Goal: Transaction & Acquisition: Purchase product/service

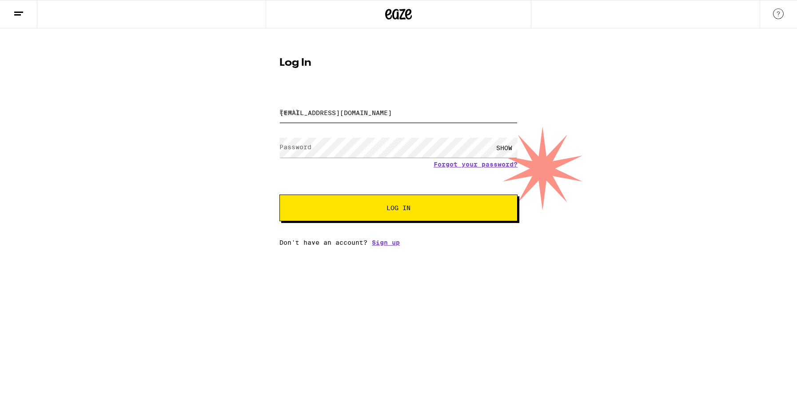
type input "[EMAIL_ADDRESS][DOMAIN_NAME]"
click at [380, 215] on button "Log In" at bounding box center [399, 208] width 238 height 27
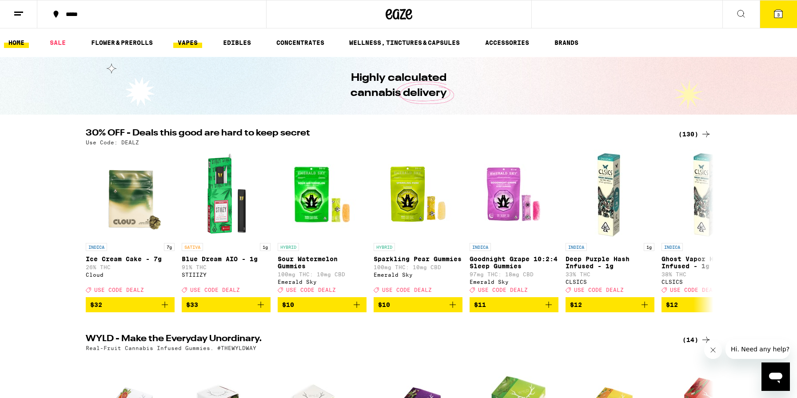
click at [196, 44] on link "VAPES" at bounding box center [187, 42] width 29 height 11
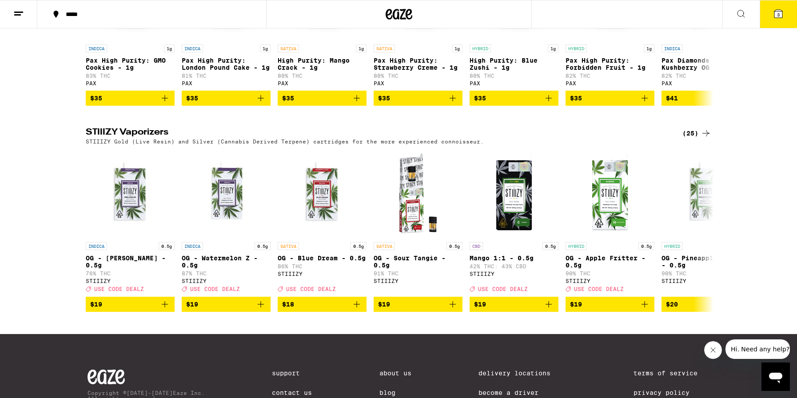
scroll to position [823, 0]
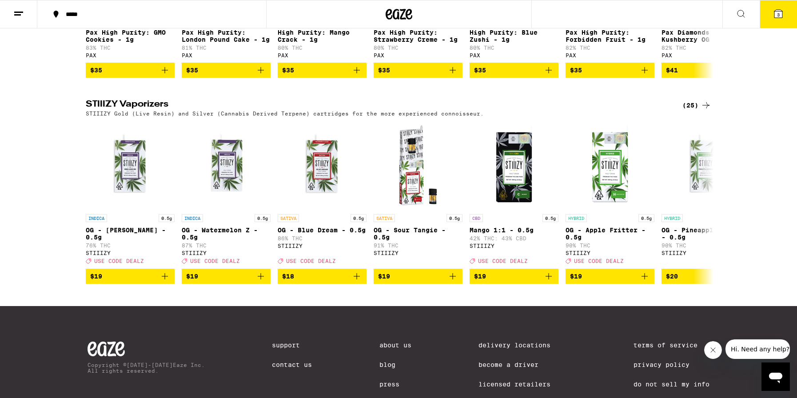
click at [692, 111] on div "(25)" at bounding box center [697, 105] width 29 height 11
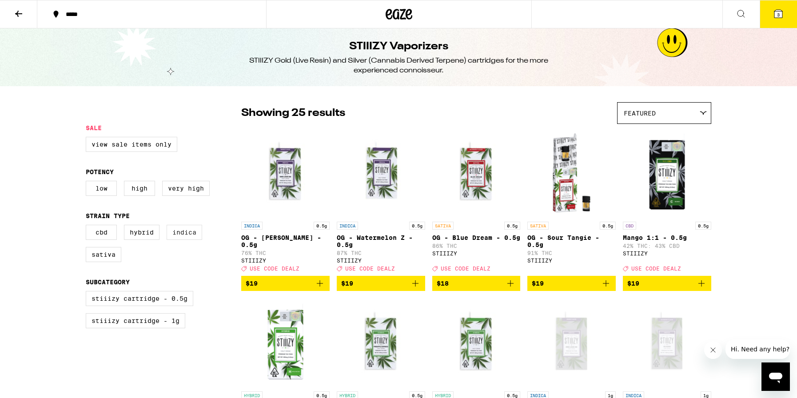
click at [186, 238] on label "Indica" at bounding box center [185, 232] width 36 height 15
click at [88, 227] on input "Indica" at bounding box center [88, 226] width 0 height 0
checkbox input "true"
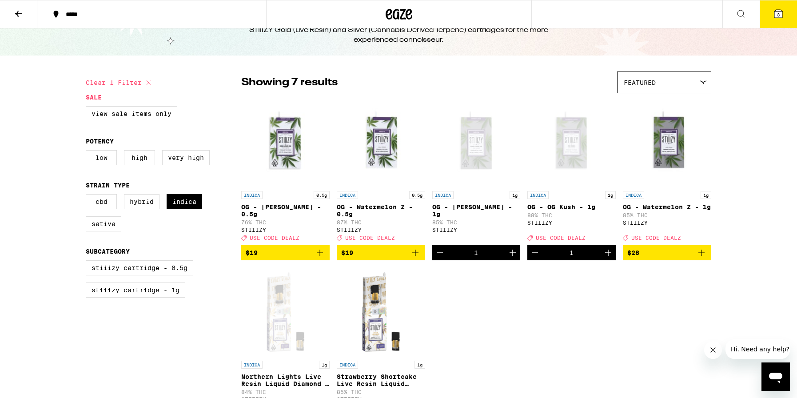
scroll to position [40, 0]
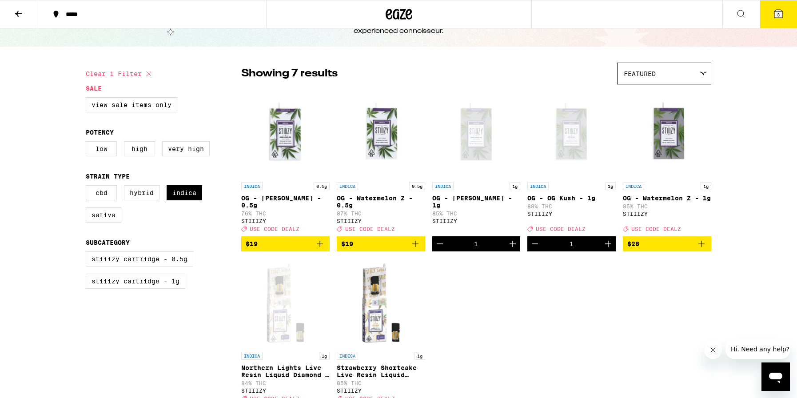
click at [439, 249] on icon "Decrement" at bounding box center [440, 244] width 11 height 11
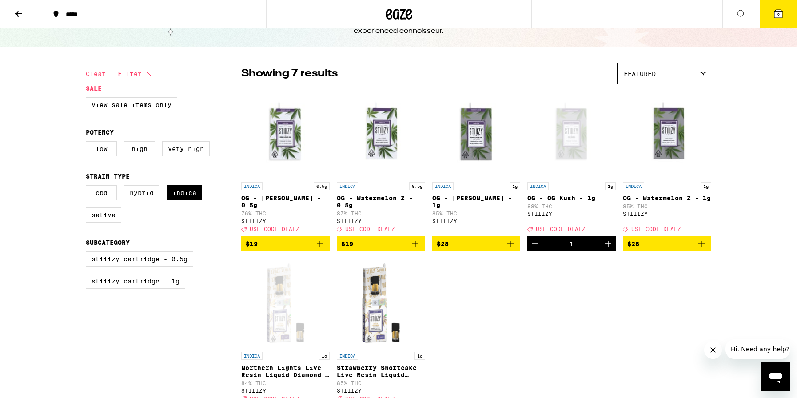
click at [534, 249] on icon "Decrement" at bounding box center [535, 244] width 11 height 11
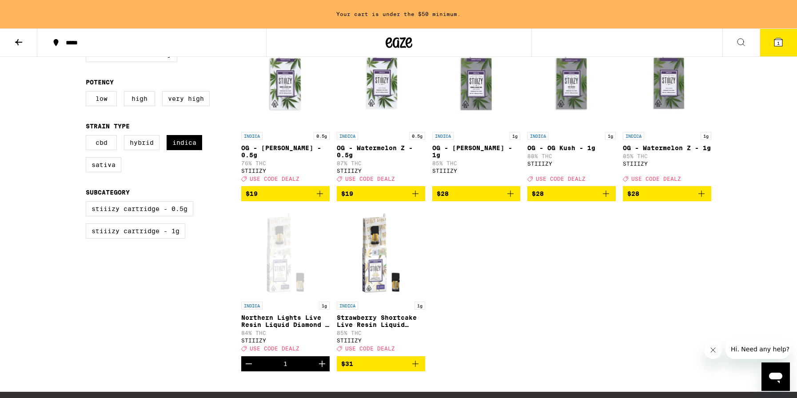
scroll to position [132, 0]
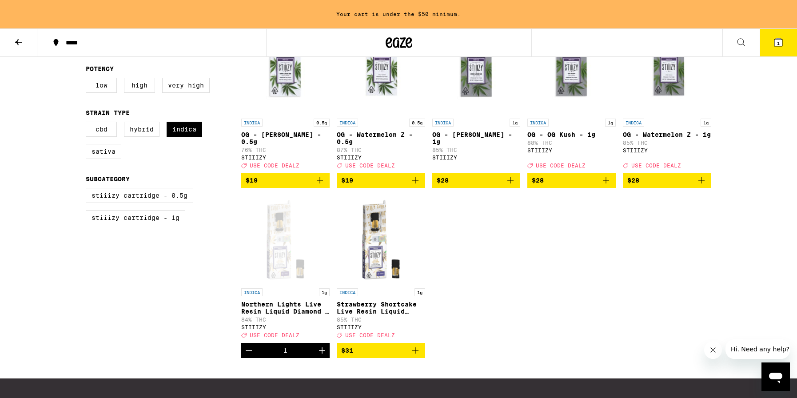
click at [248, 351] on icon "Decrement" at bounding box center [249, 351] width 6 height 0
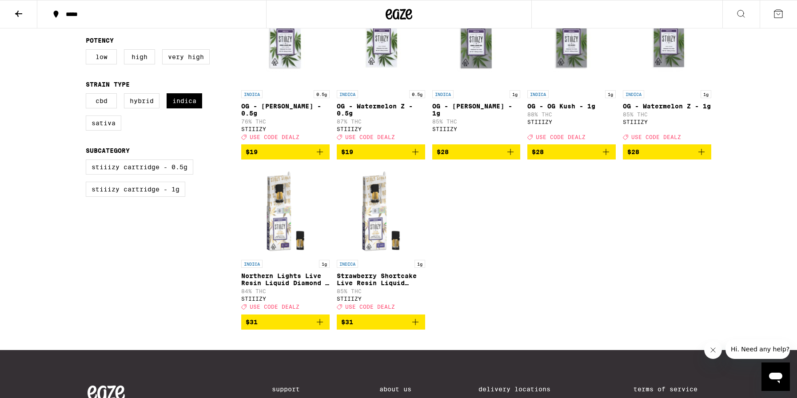
scroll to position [125, 0]
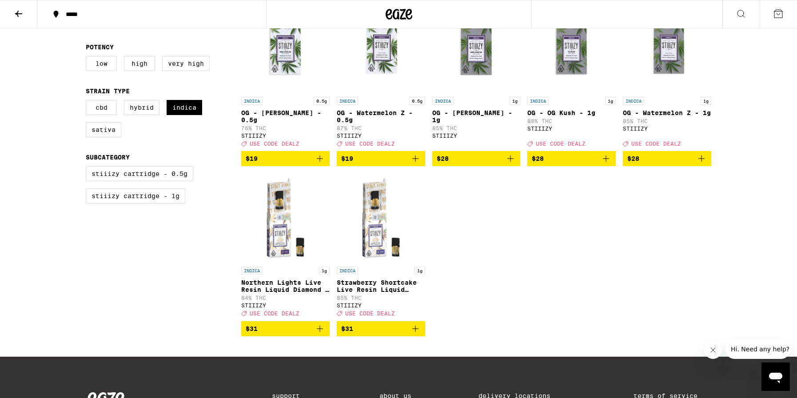
click at [418, 334] on icon "Add to bag" at bounding box center [415, 329] width 11 height 11
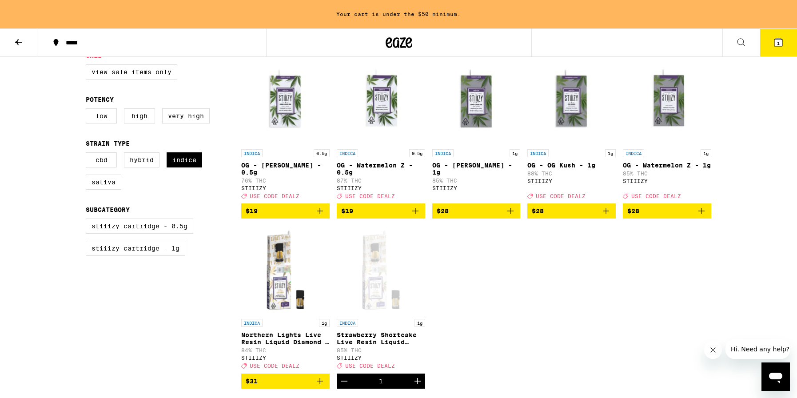
scroll to position [100, 0]
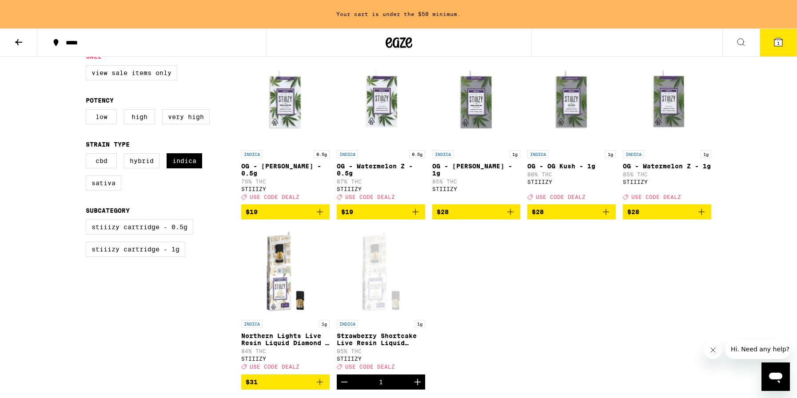
click at [607, 217] on icon "Add to bag" at bounding box center [606, 212] width 11 height 11
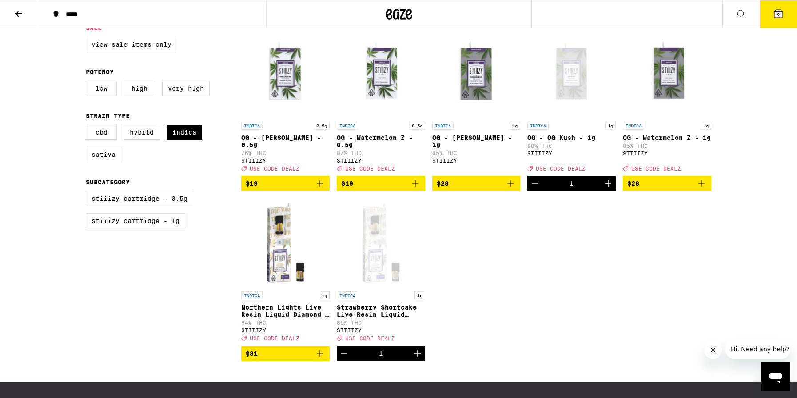
click at [510, 189] on icon "Add to bag" at bounding box center [510, 183] width 11 height 11
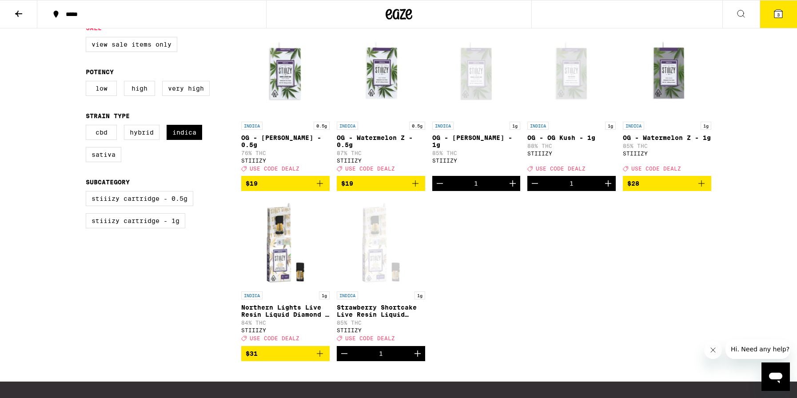
click at [438, 184] on icon "Decrement" at bounding box center [440, 184] width 6 height 0
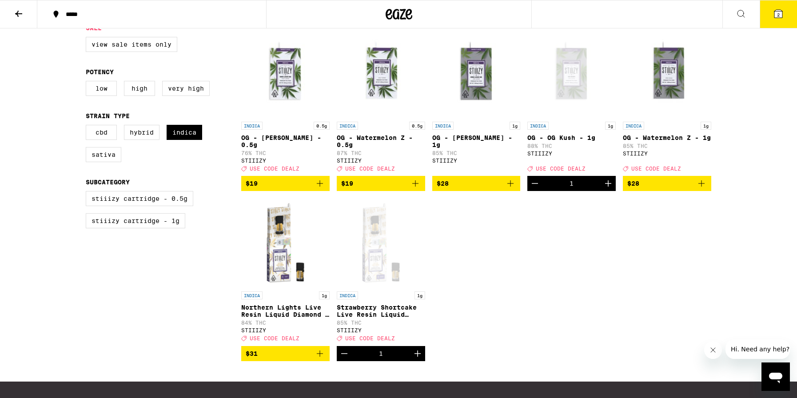
click at [702, 189] on icon "Add to bag" at bounding box center [701, 183] width 11 height 11
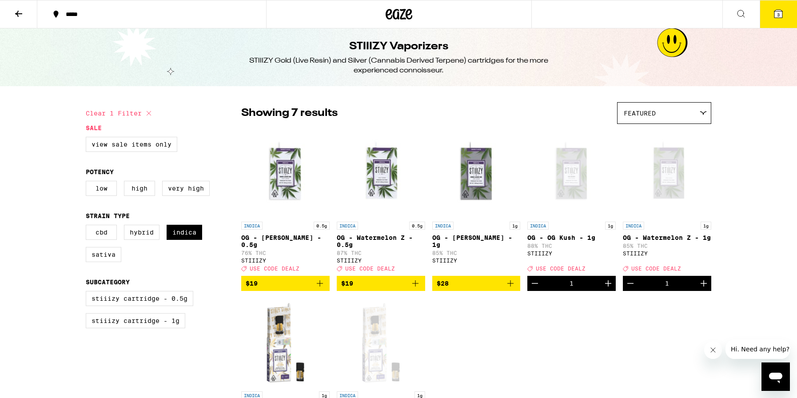
scroll to position [0, 0]
click at [779, 12] on span "3" at bounding box center [778, 14] width 3 height 5
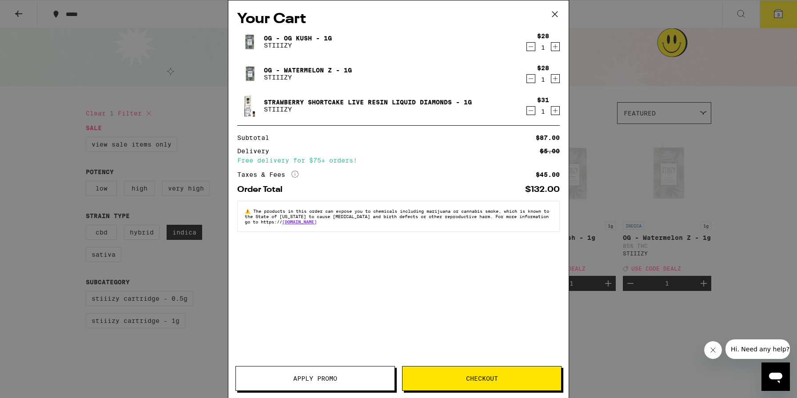
click at [358, 384] on button "Apply Promo" at bounding box center [316, 378] width 160 height 25
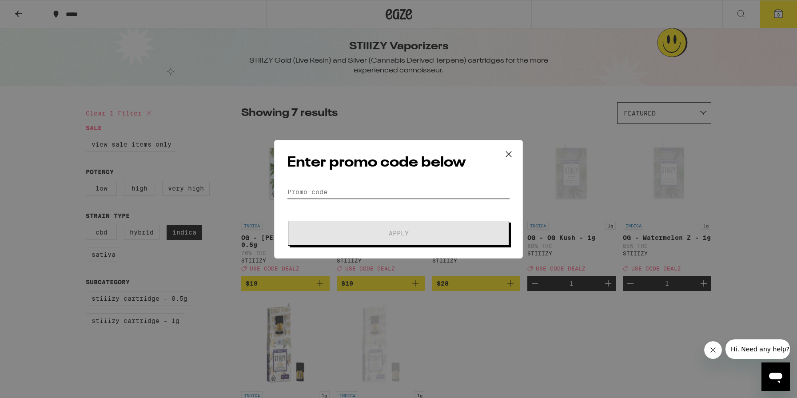
click at [338, 194] on input "Promo Code" at bounding box center [398, 191] width 223 height 13
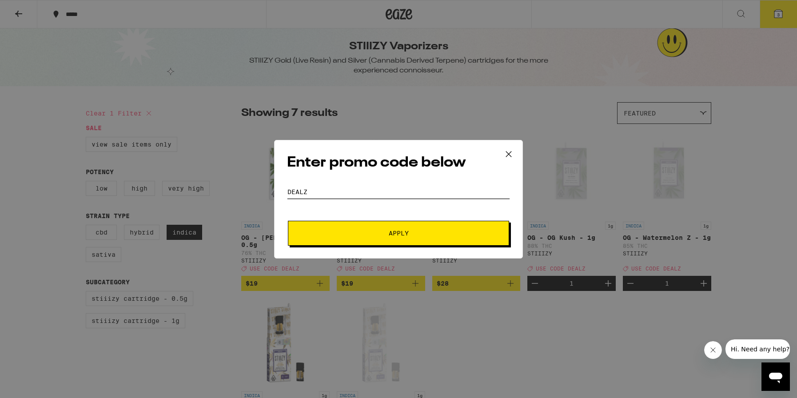
type input "DEALZ"
click at [351, 228] on button "Apply" at bounding box center [398, 233] width 221 height 25
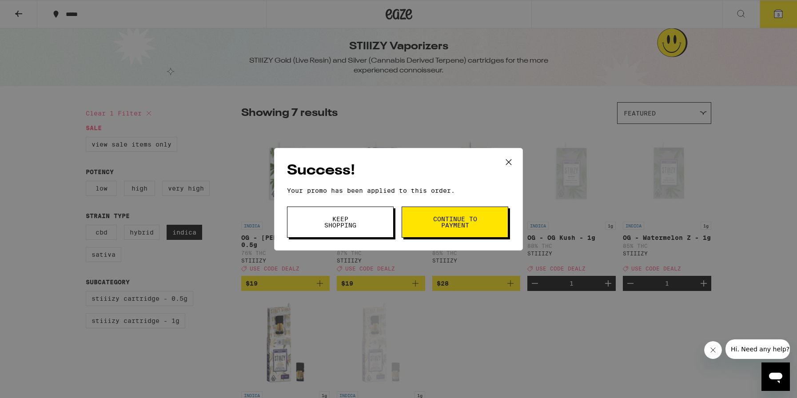
click at [440, 225] on span "Continue to payment" at bounding box center [454, 222] width 45 height 12
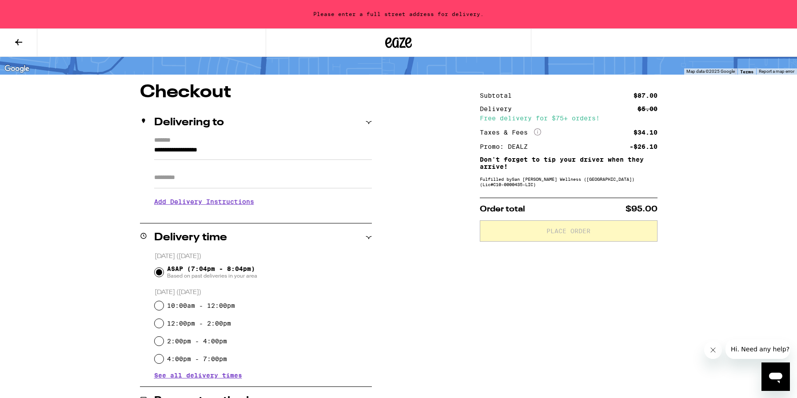
scroll to position [54, 0]
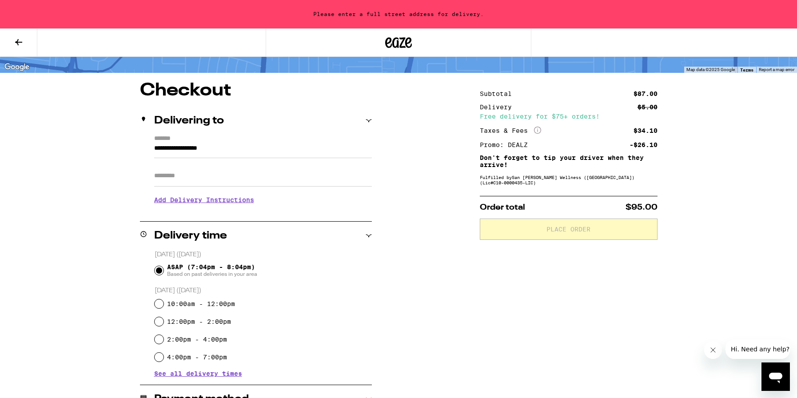
click at [196, 150] on input "**********" at bounding box center [263, 150] width 218 height 15
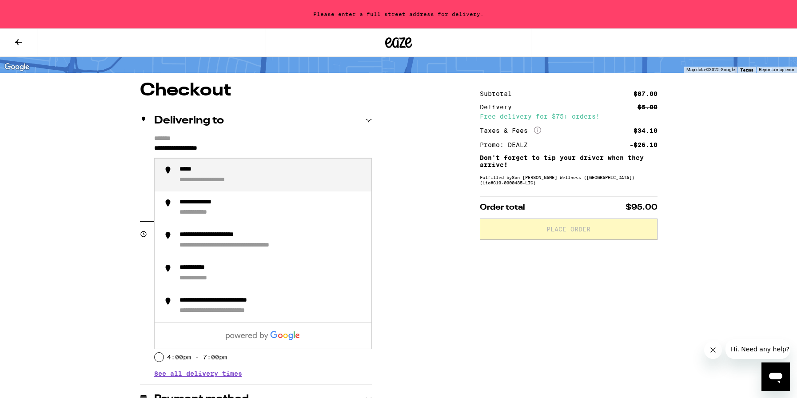
click at [196, 150] on input "**********" at bounding box center [263, 150] width 218 height 15
click at [264, 208] on div "**********" at bounding box center [272, 208] width 185 height 19
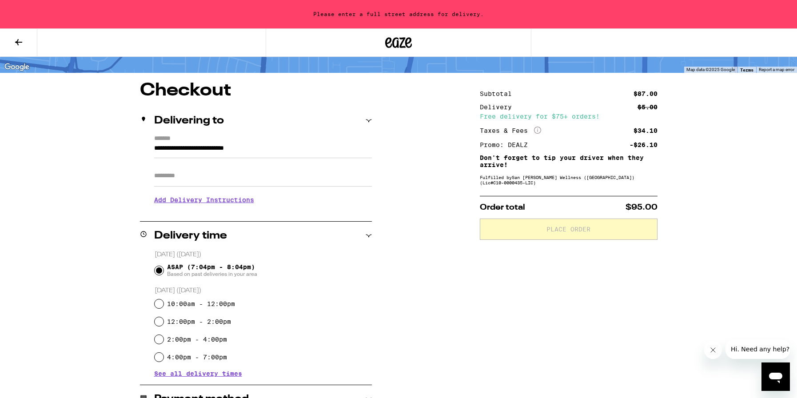
type input "**********"
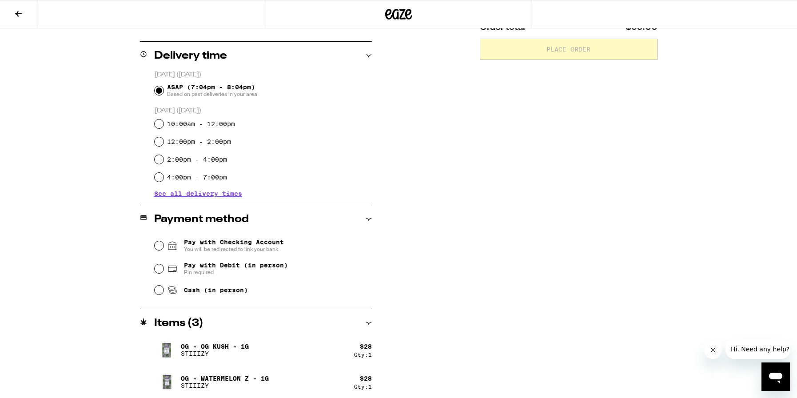
scroll to position [207, 0]
click at [202, 268] on span "Pay with Debit (in person)" at bounding box center [236, 264] width 104 height 7
click at [164, 269] on input "Pay with Debit (in person) Pin required" at bounding box center [159, 268] width 9 height 9
radio input "true"
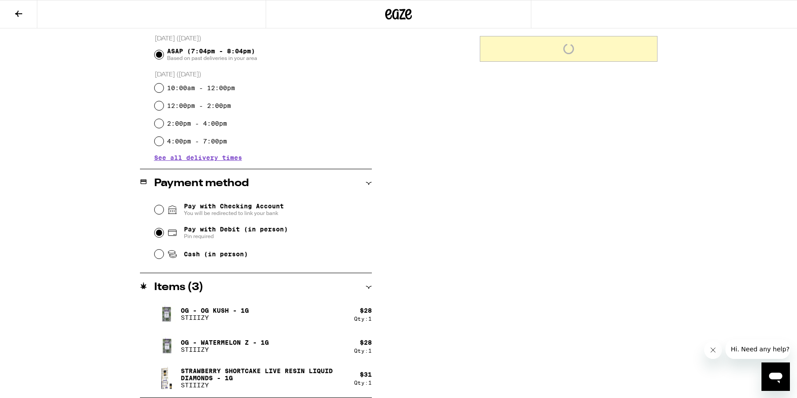
scroll to position [242, 0]
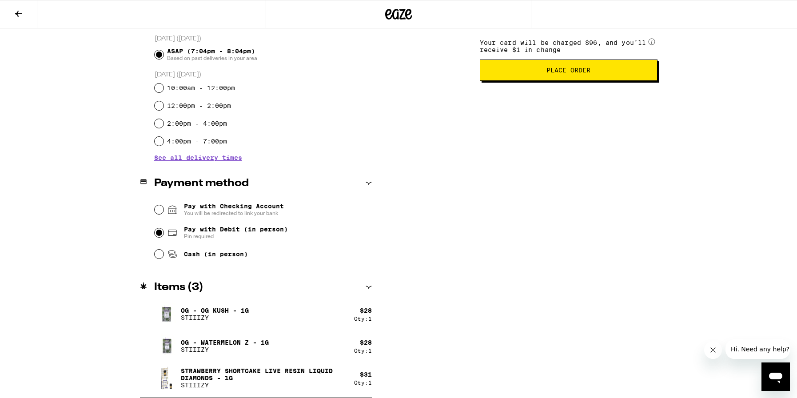
click at [592, 72] on span "Place Order" at bounding box center [568, 70] width 163 height 6
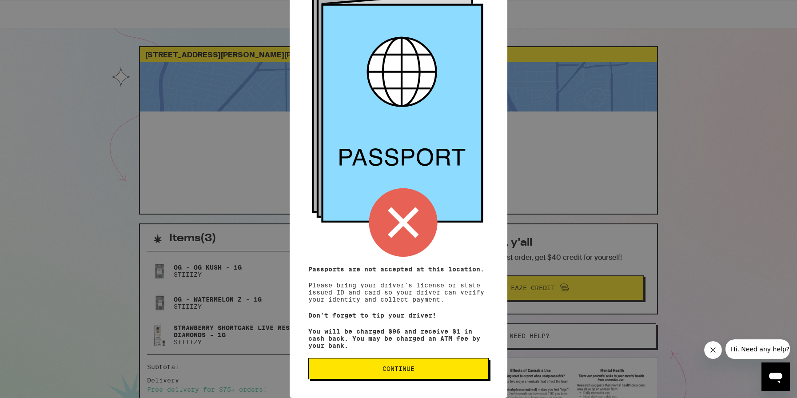
click at [439, 266] on p "Passports are not accepted at this location." at bounding box center [398, 269] width 180 height 7
click at [444, 370] on span "Continue" at bounding box center [398, 369] width 165 height 6
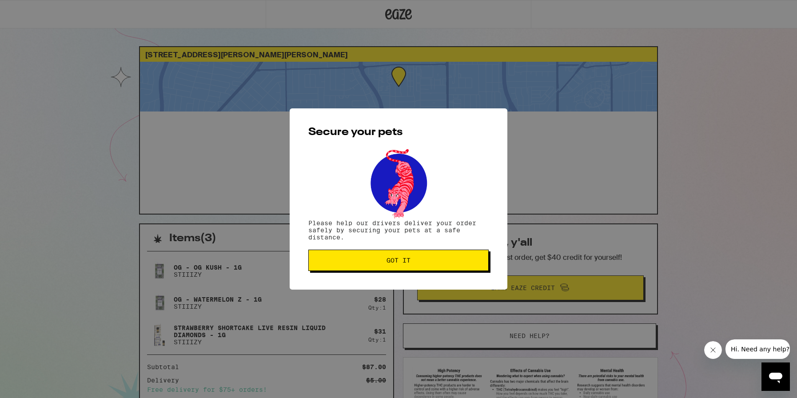
scroll to position [0, 0]
click at [439, 267] on button "Got it" at bounding box center [398, 260] width 180 height 21
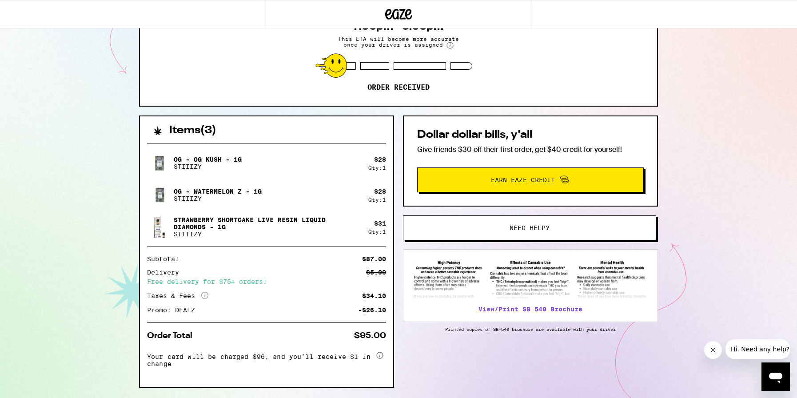
scroll to position [122, 0]
